Goal: Information Seeking & Learning: Learn about a topic

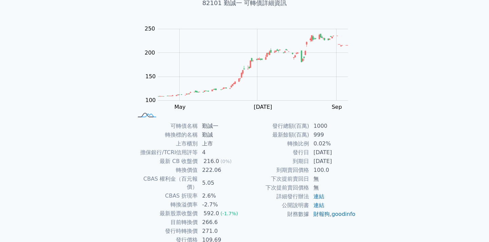
scroll to position [72, 0]
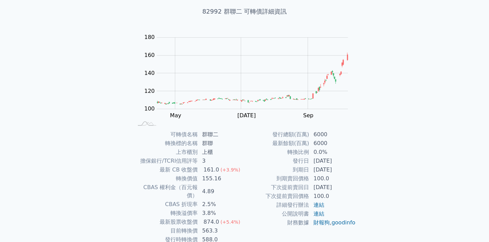
scroll to position [68, 0]
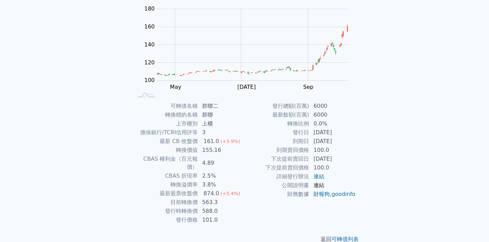
click at [320, 186] on link "連結" at bounding box center [318, 185] width 11 height 6
